Goal: Information Seeking & Learning: Compare options

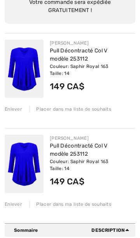
scroll to position [95, 0]
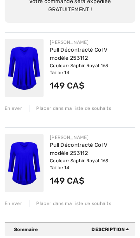
click at [11, 104] on div "Enlever Placer dans ma liste de souhaits" at bounding box center [70, 107] width 131 height 9
click at [17, 109] on div "Enlever" at bounding box center [13, 108] width 17 height 7
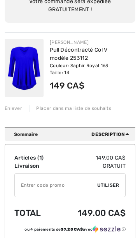
click at [9, 108] on div "Enlever" at bounding box center [13, 108] width 17 height 7
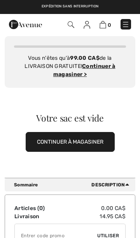
scroll to position [0, 0]
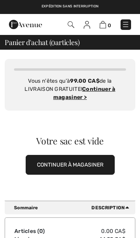
click at [131, 88] on div "Vous n'êtes qu'à 99.00 CA$ de la LIVRAISON GRATUITE! Continuer à magasiner > Fé…" at bounding box center [70, 85] width 131 height 52
click at [129, 23] on img at bounding box center [126, 25] width 8 height 8
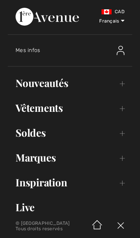
click at [118, 18] on select "English Français" at bounding box center [105, 20] width 37 height 23
select select "https://www.1ereavenue.com/en/cart/"
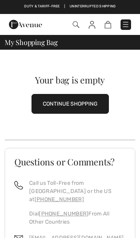
click at [82, 21] on span at bounding box center [97, 24] width 66 height 10
click at [77, 23] on img at bounding box center [76, 24] width 7 height 7
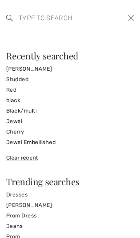
click at [22, 17] on input "search" at bounding box center [57, 17] width 89 height 23
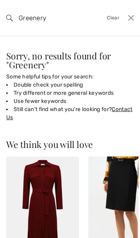
click at [61, 18] on input "Greenery" at bounding box center [57, 17] width 89 height 23
click at [58, 23] on input "Greenery" at bounding box center [57, 17] width 89 height 23
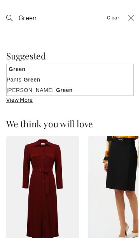
type input "Green"
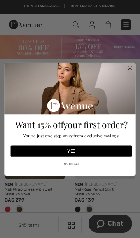
click at [73, 165] on button "No thanks" at bounding box center [71, 164] width 121 height 11
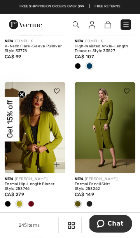
scroll to position [404, 0]
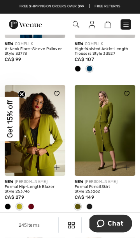
click at [17, 181] on div "New JOSEPH RIBKOFF" at bounding box center [35, 182] width 61 height 6
click at [36, 135] on img at bounding box center [35, 130] width 61 height 91
click at [17, 186] on div "Formal Hip-Length Blazer Style 253746" at bounding box center [35, 189] width 61 height 9
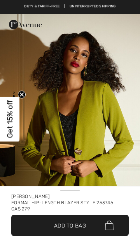
checkbox input "true"
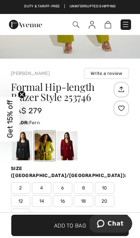
scroll to position [164, 0]
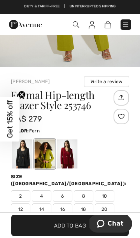
click at [43, 150] on div at bounding box center [45, 153] width 20 height 29
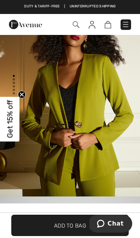
scroll to position [0, 0]
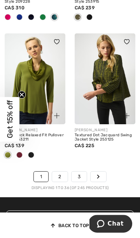
scroll to position [2453, 0]
click at [103, 163] on div "JOSEPH RIBKOFF Textured Dot Jacquard Swing Jacket Style 253125 CA$ 225" at bounding box center [105, 147] width 61 height 47
click at [98, 172] on link "Next" at bounding box center [99, 177] width 16 height 10
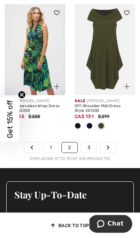
scroll to position [2513, 0]
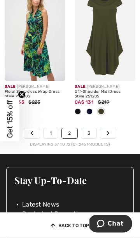
click at [92, 128] on link "3" at bounding box center [88, 133] width 15 height 10
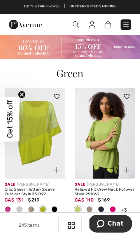
click at [113, 139] on img at bounding box center [105, 133] width 61 height 91
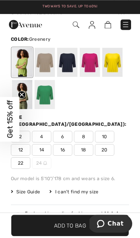
scroll to position [261, 0]
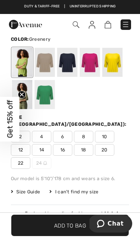
click at [32, 188] on span "Size Guide" at bounding box center [25, 191] width 29 height 7
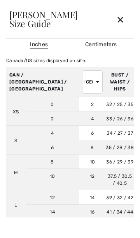
click at [124, 17] on div "✕" at bounding box center [120, 19] width 21 height 16
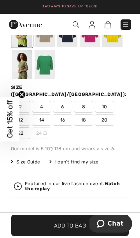
scroll to position [293, 0]
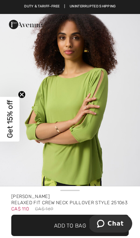
scroll to position [0, 0]
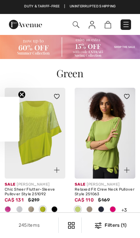
checkbox input "true"
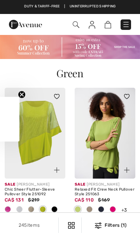
checkbox input "true"
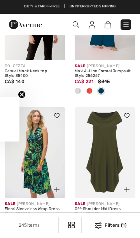
checkbox input "true"
